Goal: Transaction & Acquisition: Purchase product/service

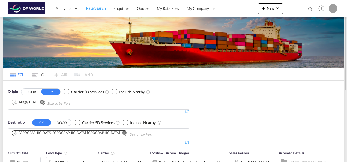
click at [44, 102] on md-icon "Remove" at bounding box center [42, 102] width 4 height 4
click at [40, 104] on input "Chips input." at bounding box center [38, 103] width 52 height 9
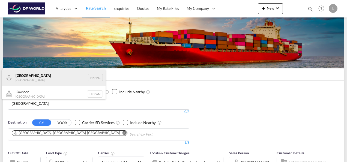
type input "[GEOGRAPHIC_DATA]"
click at [24, 75] on div "[GEOGRAPHIC_DATA] [GEOGRAPHIC_DATA] HKHKG" at bounding box center [54, 78] width 104 height 16
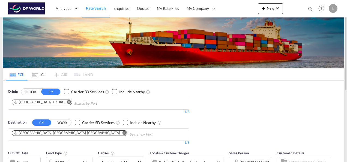
click at [123, 133] on md-icon "Remove" at bounding box center [125, 133] width 4 height 4
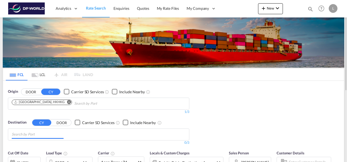
click at [39, 134] on input "Chips input." at bounding box center [38, 134] width 52 height 9
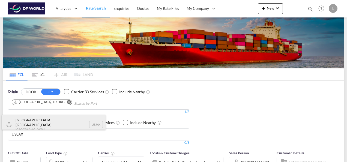
type input "USJAX"
click at [30, 125] on div "[GEOGRAPHIC_DATA], [GEOGRAPHIC_DATA] [GEOGRAPHIC_DATA] USJAX" at bounding box center [54, 125] width 104 height 20
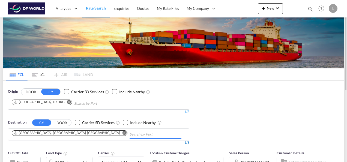
scroll to position [55, 0]
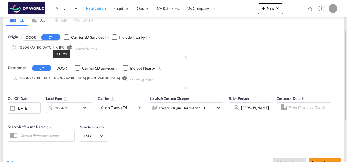
click at [66, 108] on div "20GP x1" at bounding box center [62, 108] width 14 height 8
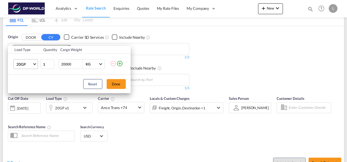
click at [35, 63] on span "Choose: \a20GP" at bounding box center [34, 63] width 3 height 3
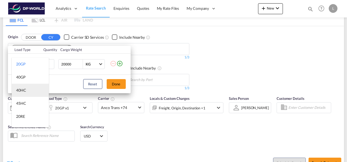
click at [23, 89] on div "40HC" at bounding box center [21, 90] width 10 height 5
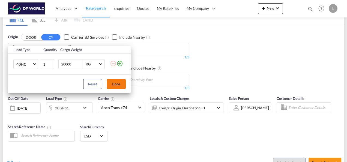
click at [120, 83] on button "Done" at bounding box center [116, 84] width 19 height 10
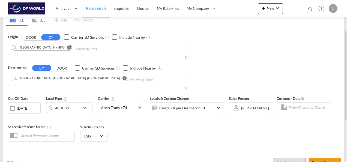
click at [251, 106] on div "[PERSON_NAME]" at bounding box center [255, 108] width 28 height 4
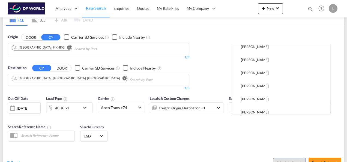
scroll to position [0, 0]
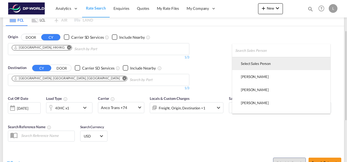
click at [250, 64] on div "Select Sales Person" at bounding box center [256, 63] width 30 height 5
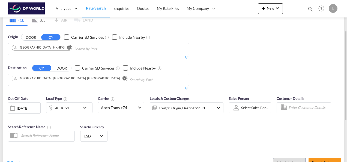
click at [266, 126] on div "Cut Off Date [DATE] [DATE] Load Type 40HC x1 Carrier Anco Trans +74 Online Rate…" at bounding box center [173, 119] width 341 height 53
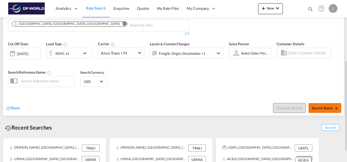
click at [314, 108] on span "Search Rates" at bounding box center [325, 108] width 26 height 4
type input "HKHKG to USJAX / [DATE]"
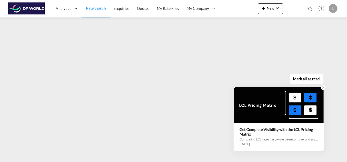
click at [325, 87] on icon at bounding box center [324, 88] width 2 height 2
